Goal: Task Accomplishment & Management: Complete application form

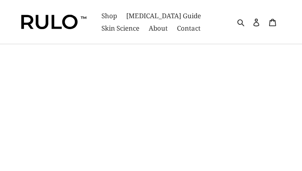
type input "ekwVLxCpFzCPVA"
type input "CvqiGcmRGjhKuUoJ"
type input "[EMAIL_ADDRESS][DOMAIN_NAME]"
type input "zMyTxZKpGcwi"
type input "ThknCVipiSTYKMt"
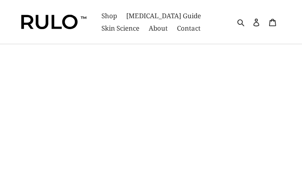
type input "[EMAIL_ADDRESS][DOMAIN_NAME]"
